Goal: Information Seeking & Learning: Learn about a topic

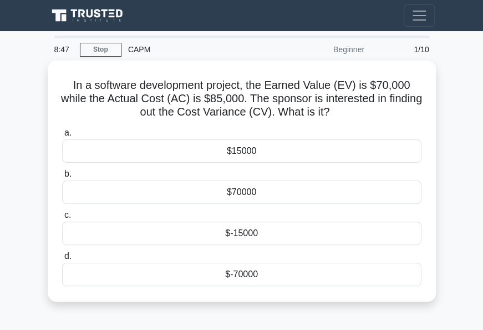
drag, startPoint x: 459, startPoint y: 208, endPoint x: 465, endPoint y: 167, distance: 41.5
click at [460, 206] on main "8:47 Stop CAPM Beginner 1/10 In a software development project, the Earned Valu…" at bounding box center [241, 313] width 483 height 564
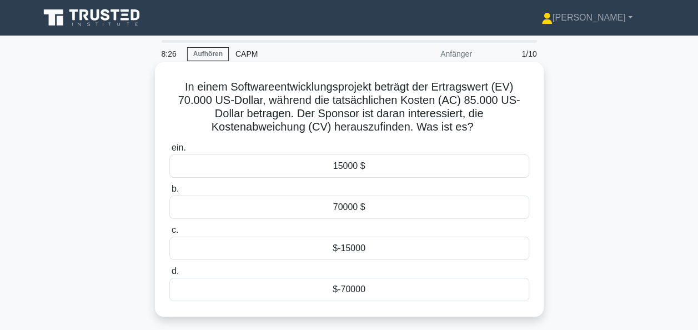
click at [348, 250] on div "$-15000" at bounding box center [349, 247] width 360 height 23
click at [169, 234] on input "c. $-15000" at bounding box center [169, 229] width 0 height 7
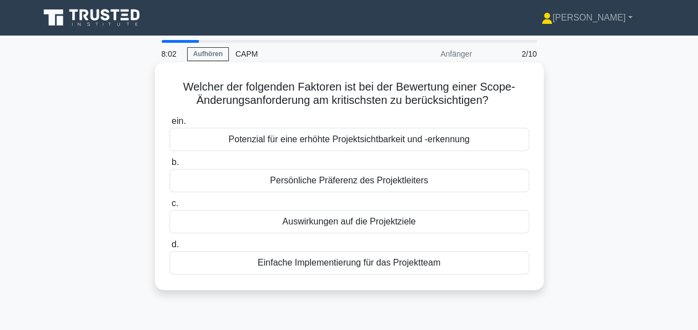
click at [369, 221] on div "Auswirkungen auf die Projektziele" at bounding box center [349, 221] width 360 height 23
click at [169, 207] on input "c. Auswirkungen auf die Projektziele" at bounding box center [169, 203] width 0 height 7
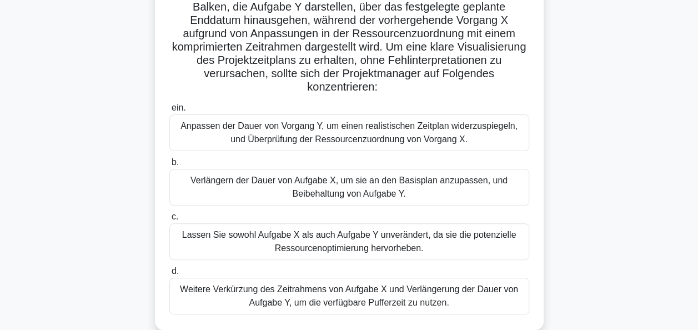
scroll to position [111, 0]
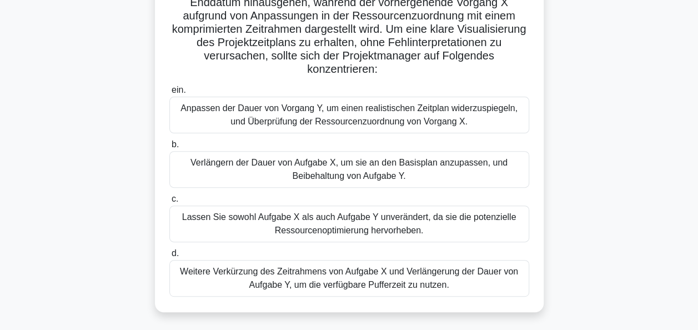
click at [397, 119] on div "Anpassen der Dauer von Vorgang Y, um einen realistischen Zeitplan widerzuspiege…" at bounding box center [349, 115] width 360 height 37
click at [169, 94] on input "ein. Anpassen der Dauer von Vorgang Y, um einen realistischen Zeitplan widerzus…" at bounding box center [169, 90] width 0 height 7
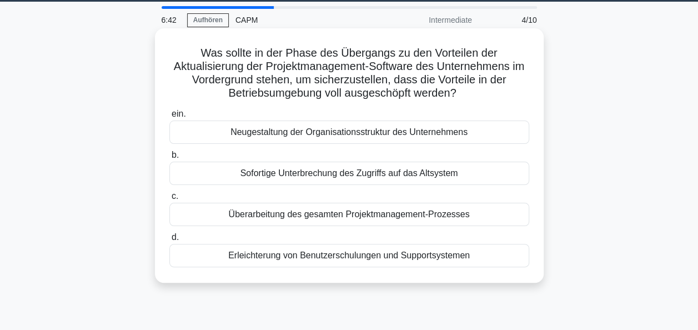
scroll to position [18, 0]
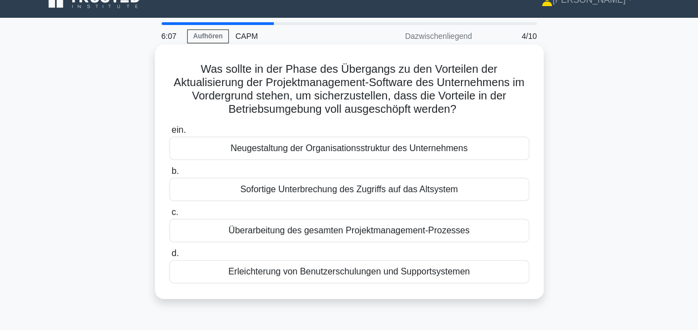
click at [376, 276] on div "Erleichterung von Benutzerschulungen und Supportsystemen" at bounding box center [349, 271] width 360 height 23
click at [169, 257] on input "d. Erleichterung von Benutzerschulungen und Supportsystemen" at bounding box center [169, 253] width 0 height 7
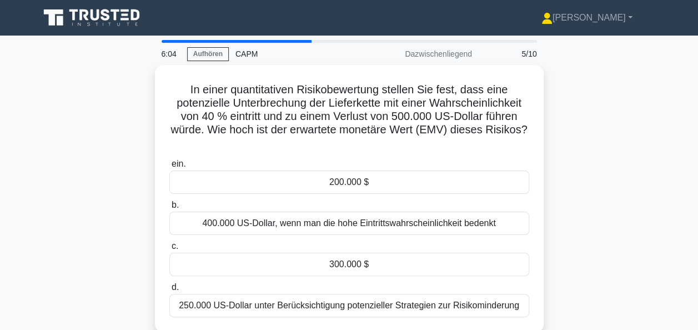
scroll to position [56, 0]
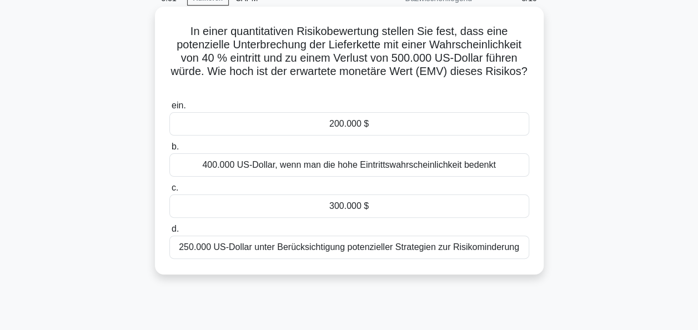
click at [356, 122] on div "200.000 $" at bounding box center [349, 123] width 360 height 23
click at [169, 109] on input "ein. 200.000 $" at bounding box center [169, 105] width 0 height 7
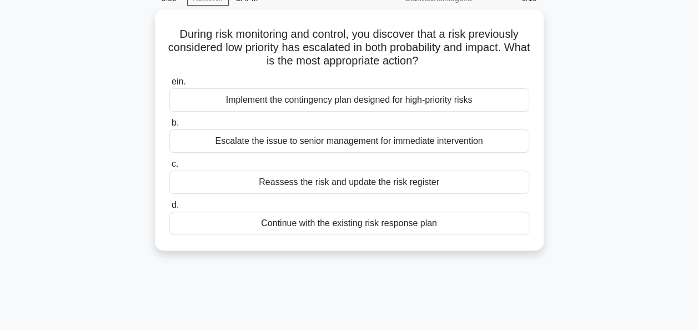
scroll to position [0, 0]
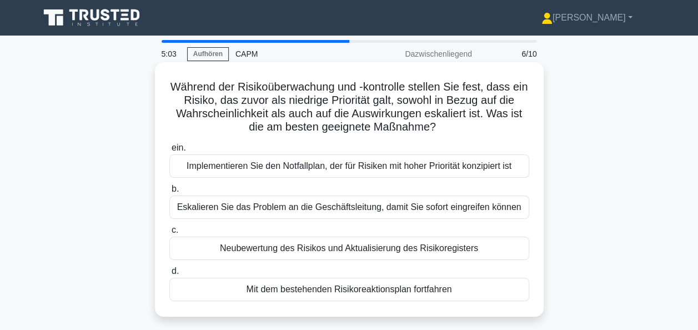
click at [365, 250] on div "Neubewertung des Risikos und Aktualisierung des Risikoregisters" at bounding box center [349, 247] width 360 height 23
click at [169, 234] on input "c. Neubewertung des Risikos und Aktualisierung des Risikoregisters" at bounding box center [169, 229] width 0 height 7
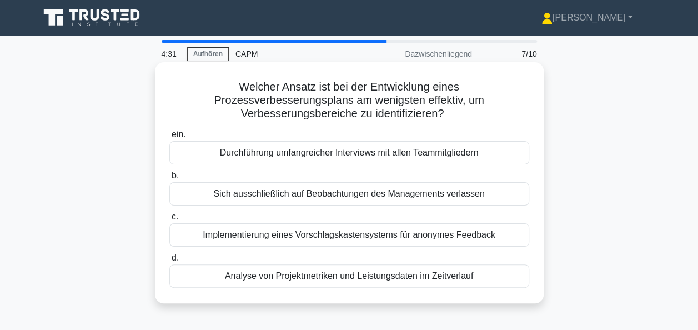
click at [374, 193] on div "Sich ausschließlich auf Beobachtungen des Managements verlassen" at bounding box center [349, 193] width 360 height 23
click at [169, 179] on input "b. Sich ausschließlich auf Beobachtungen des Managements verlassen" at bounding box center [169, 175] width 0 height 7
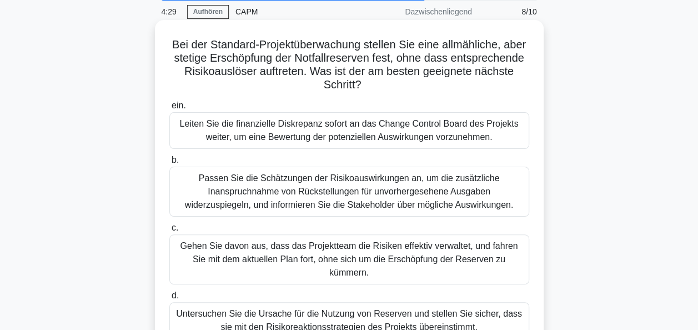
scroll to position [56, 0]
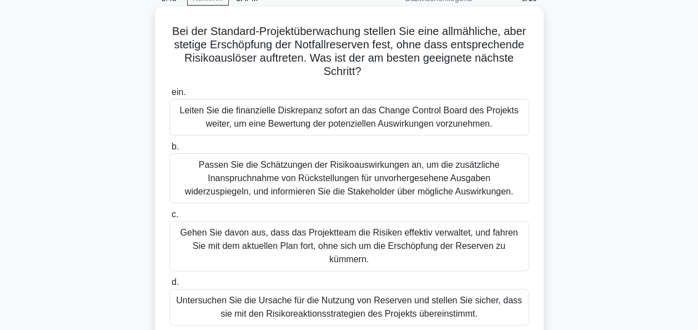
click at [322, 296] on div "Untersuchen Sie die Ursache für die Nutzung von Reserven und stellen Sie sicher…" at bounding box center [349, 307] width 360 height 37
click at [169, 286] on input "d. Untersuchen Sie die Ursache für die Nutzung von Reserven und stellen Sie sic…" at bounding box center [169, 282] width 0 height 7
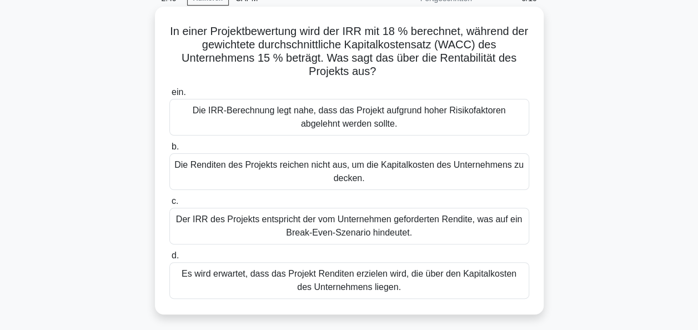
click at [389, 231] on div "Der IRR des Projekts entspricht der vom Unternehmen geforderten Rendite, was au…" at bounding box center [349, 226] width 360 height 37
click at [169, 205] on input "c. Der IRR des Projekts entspricht der vom Unternehmen geforderten Rendite, was…" at bounding box center [169, 201] width 0 height 7
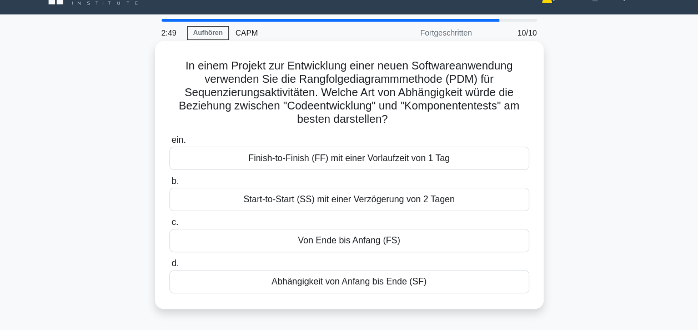
scroll to position [0, 0]
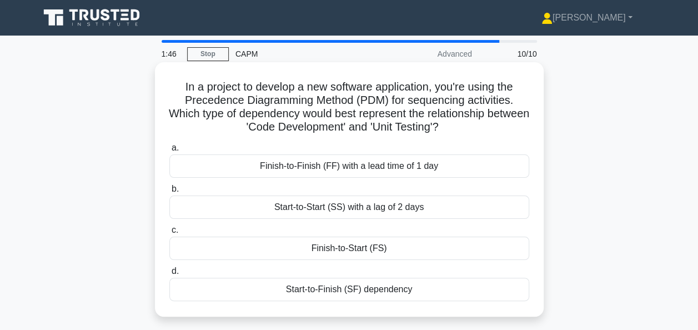
click at [334, 293] on div "Start-to-Finish (SF) dependency" at bounding box center [349, 289] width 360 height 23
click at [169, 275] on input "d. Start-to-Finish (SF) dependency" at bounding box center [169, 271] width 0 height 7
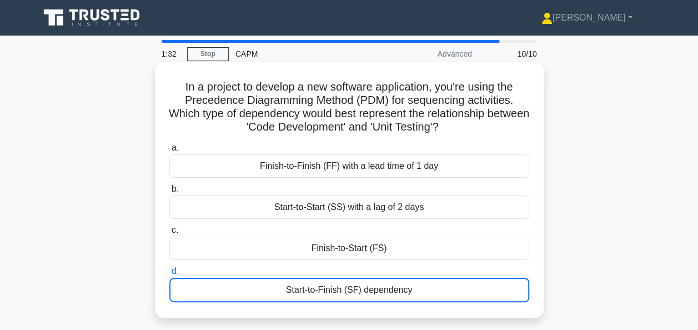
click at [417, 124] on font "In a project to develop a new software application, you're using the Precedence…" at bounding box center [349, 106] width 360 height 52
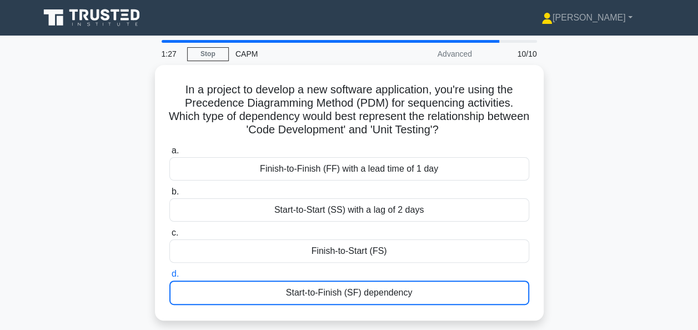
click at [77, 14] on icon at bounding box center [92, 17] width 107 height 21
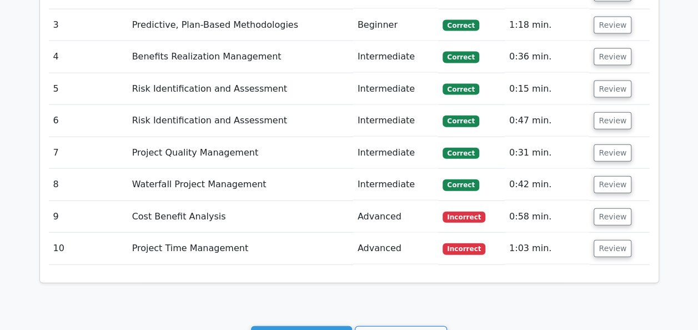
scroll to position [1221, 0]
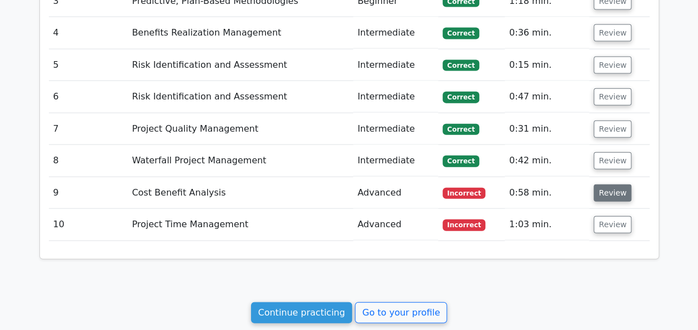
click at [603, 184] on button "Review" at bounding box center [612, 192] width 38 height 17
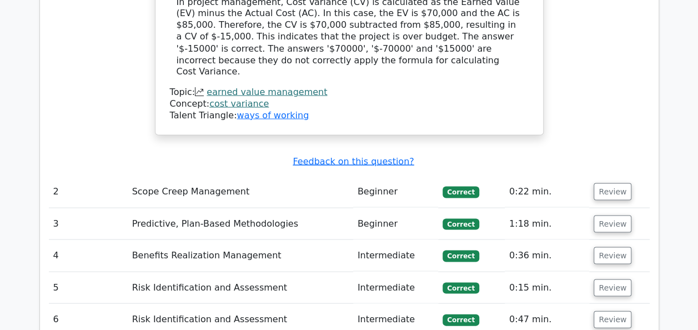
scroll to position [888, 0]
